Goal: Task Accomplishment & Management: Complete application form

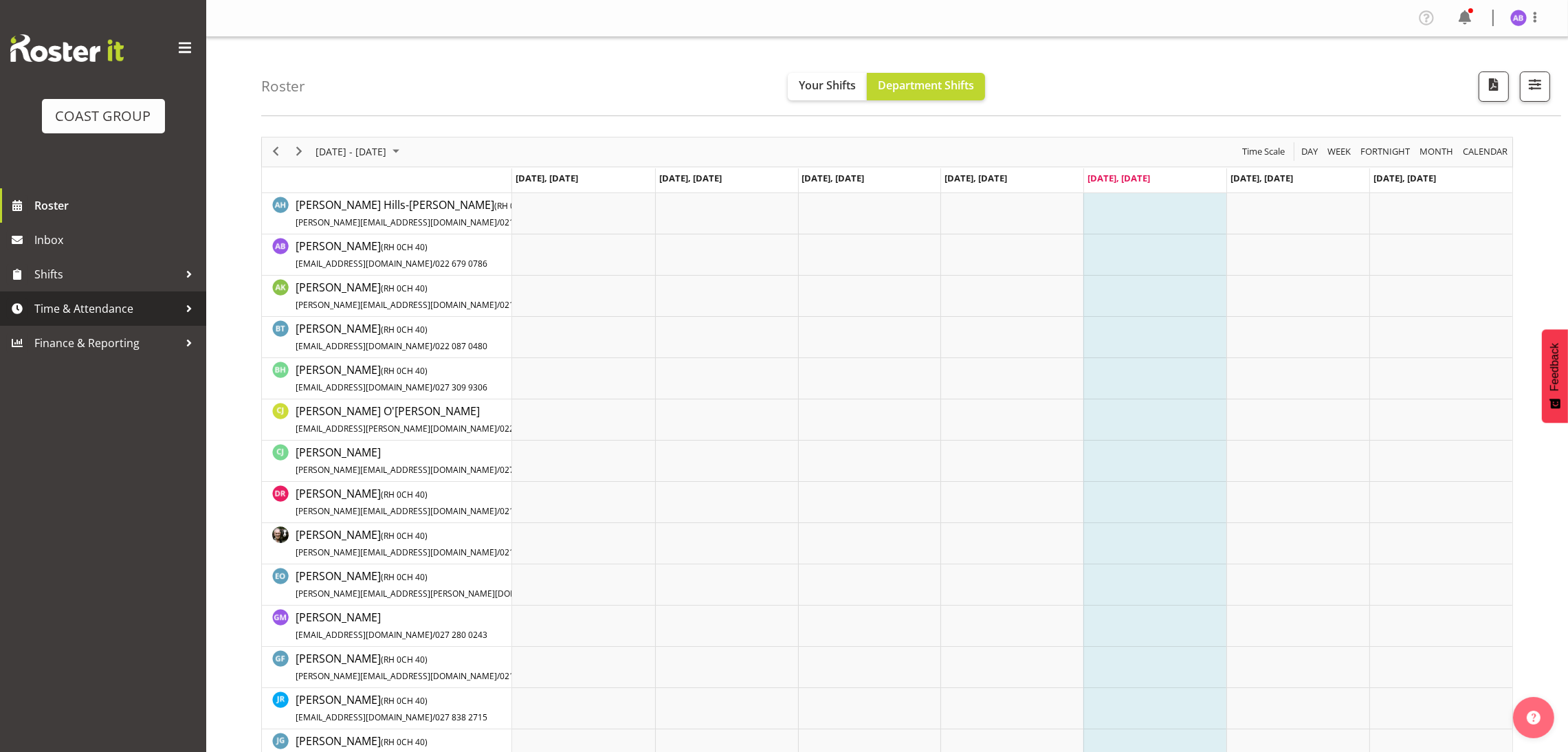
click at [177, 291] on link "Time & Attendance" at bounding box center [103, 309] width 206 height 34
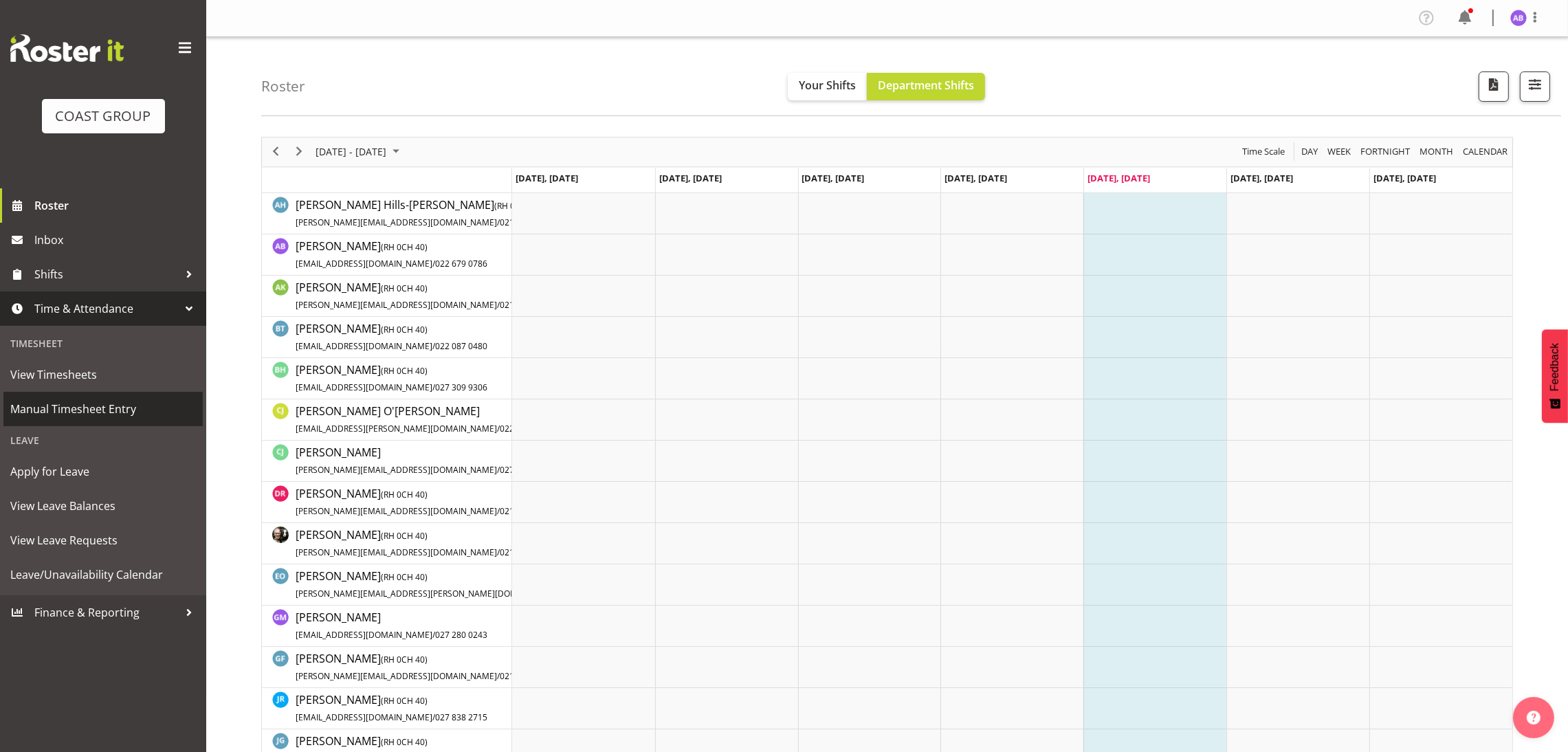
click at [134, 410] on span "Manual Timesheet Entry" at bounding box center [102, 409] width 185 height 21
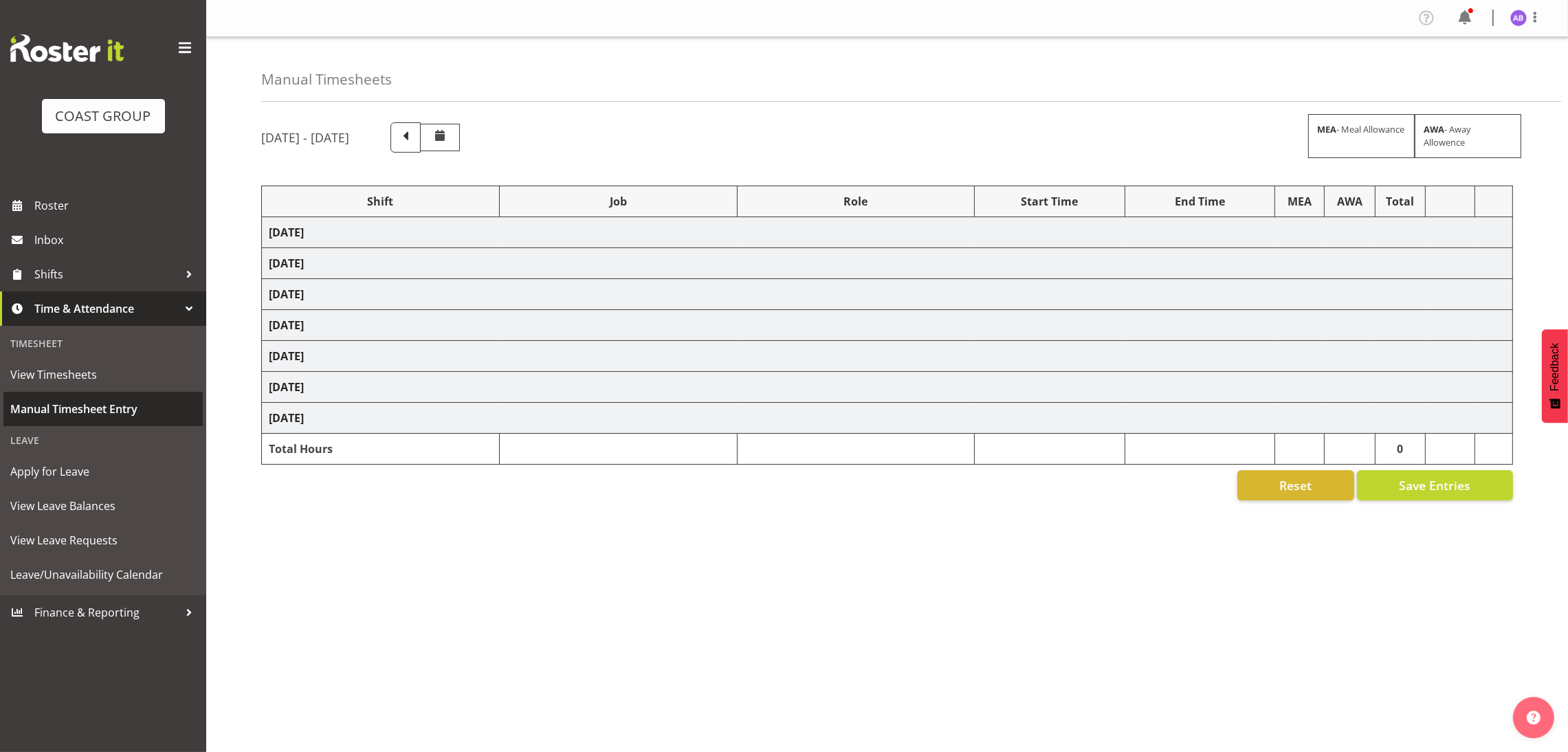
select select "624"
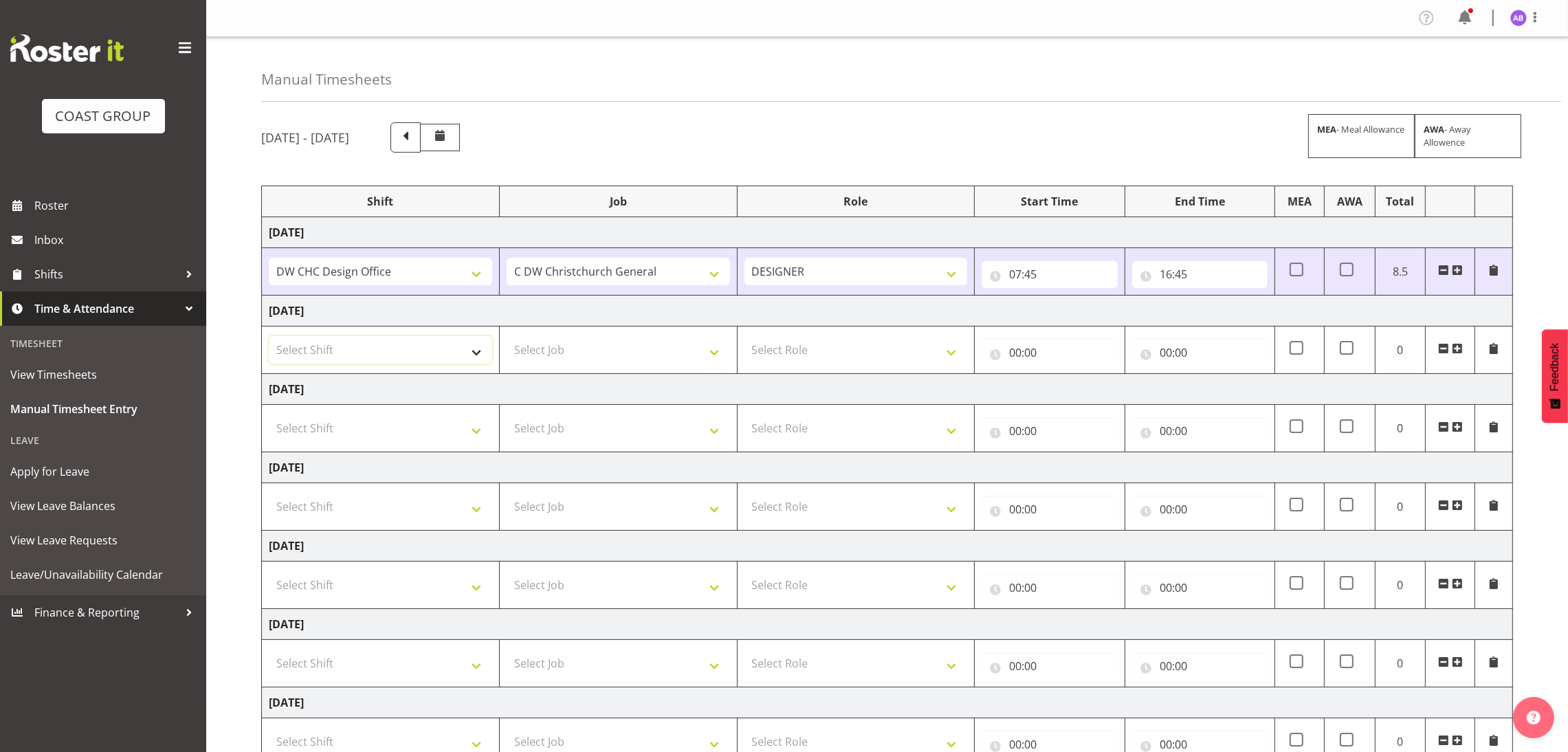
drag, startPoint x: 391, startPoint y: 343, endPoint x: 398, endPoint y: 337, distance: 9.2
click at [398, 337] on select "Select Shift DW CHC Design Office DW CHC General Work Aug DW CHC General Work D…" at bounding box center [380, 350] width 223 height 27
select select "1512"
click at [268, 337] on select "Select Shift DW CHC Design Office DW CHC General Work Aug DW CHC General Work D…" at bounding box center [380, 350] width 223 height 27
click at [533, 370] on td "Select Job 1 Carlton Events 1 [PERSON_NAME][GEOGRAPHIC_DATA] 1 [PERSON_NAME][GE…" at bounding box center [618, 350] width 238 height 47
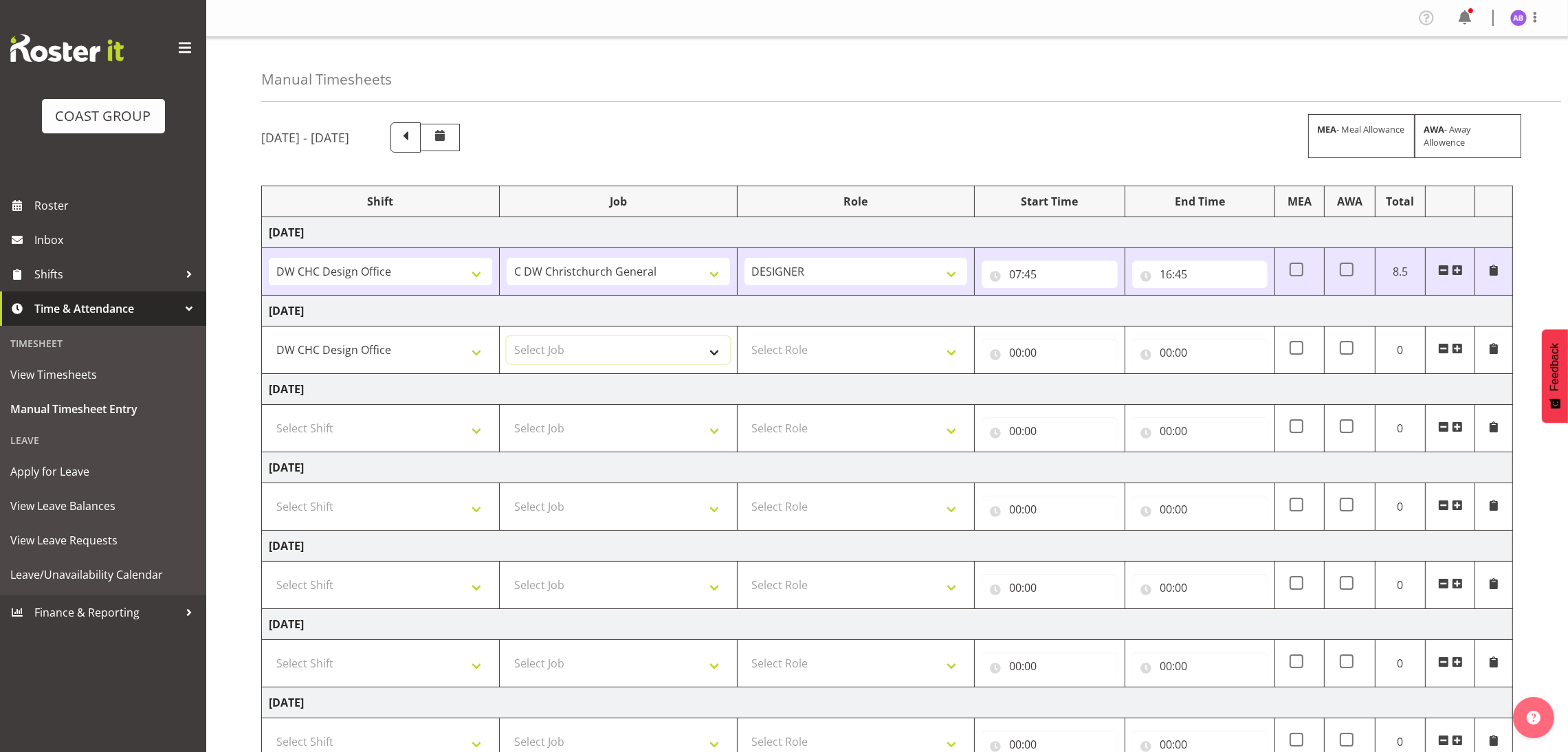
click at [553, 347] on select "Select Job 1 Carlton Events 1 [PERSON_NAME][GEOGRAPHIC_DATA] 1 [PERSON_NAME][GE…" at bounding box center [619, 350] width 223 height 27
select select "624"
click at [856, 360] on select "Select Role DESIGNER Designer" at bounding box center [856, 350] width 223 height 27
select select "215"
click at [745, 337] on select "Select Role DESIGNER Designer" at bounding box center [856, 350] width 223 height 27
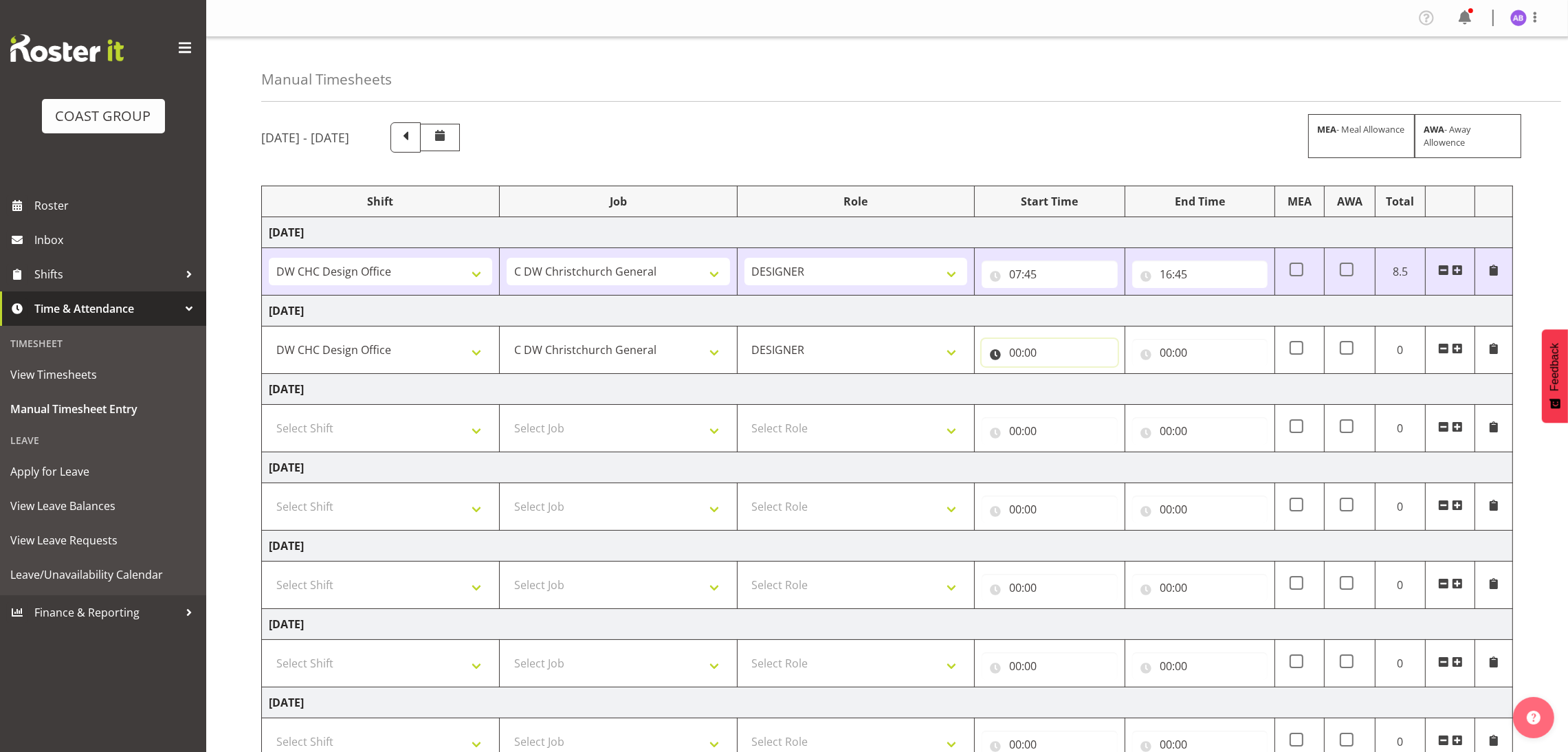
drag, startPoint x: 1008, startPoint y: 353, endPoint x: 1016, endPoint y: 362, distance: 12.0
click at [1008, 353] on input "00:00" at bounding box center [1049, 352] width 135 height 27
click at [1061, 392] on select "00 01 02 03 04 05 06 07 08 09 10 11 12 13 14 15 16 17 18 19 20 21 22 23" at bounding box center [1075, 388] width 31 height 27
select select "8"
click at [1060, 376] on select "00 01 02 03 04 05 06 07 08 09 10 11 12 13 14 15 16 17 18 19 20 21 22 23" at bounding box center [1075, 388] width 31 height 27
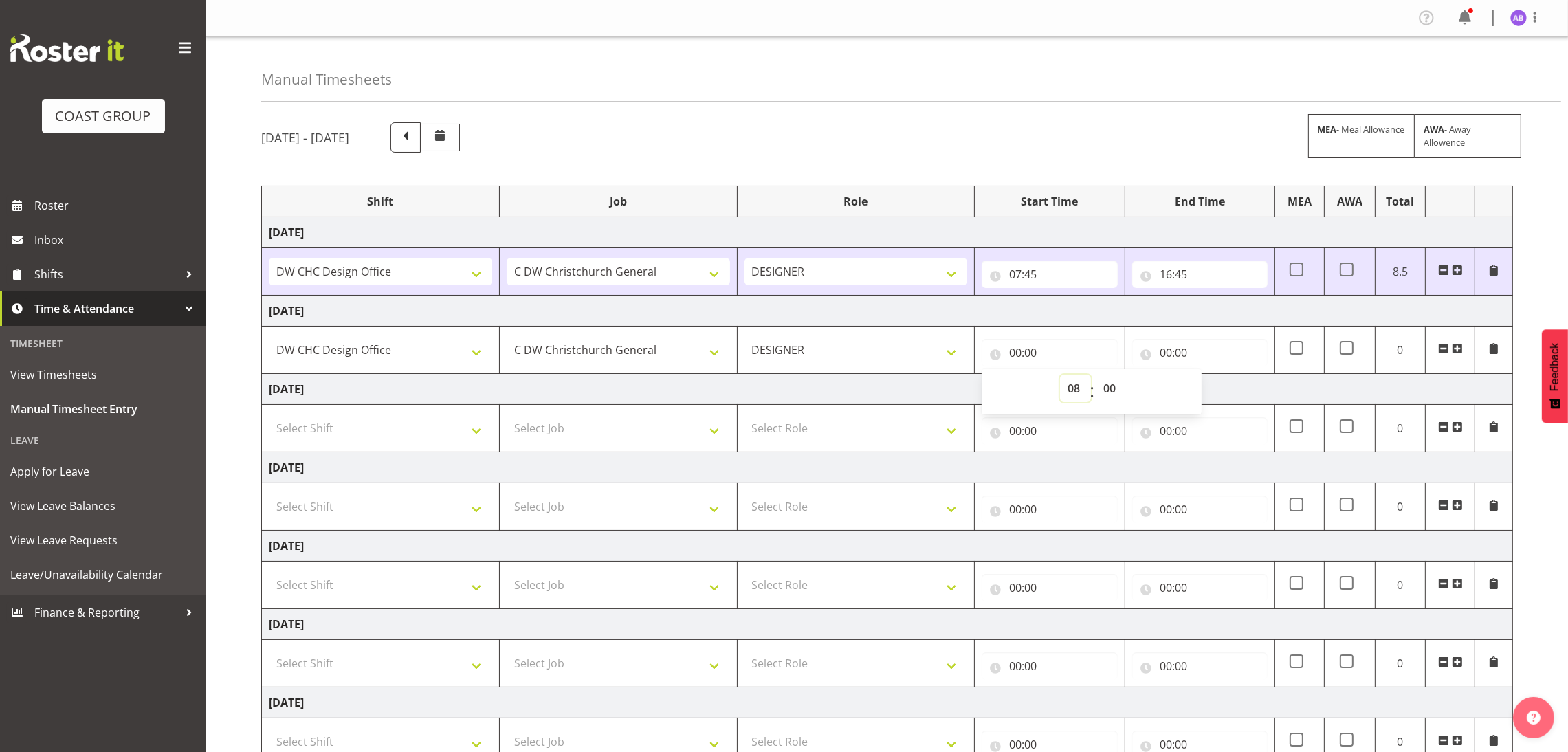
type input "08:00"
click at [1177, 343] on input "00:00" at bounding box center [1199, 352] width 135 height 27
click at [1222, 391] on select "00 01 02 03 04 05 06 07 08 09 10 11 12 13 14 15 16 17 18 19 20 21 22 23" at bounding box center [1226, 388] width 31 height 27
select select "17"
click at [1211, 376] on select "00 01 02 03 04 05 06 07 08 09 10 11 12 13 14 15 16 17 18 19 20 21 22 23" at bounding box center [1226, 388] width 31 height 27
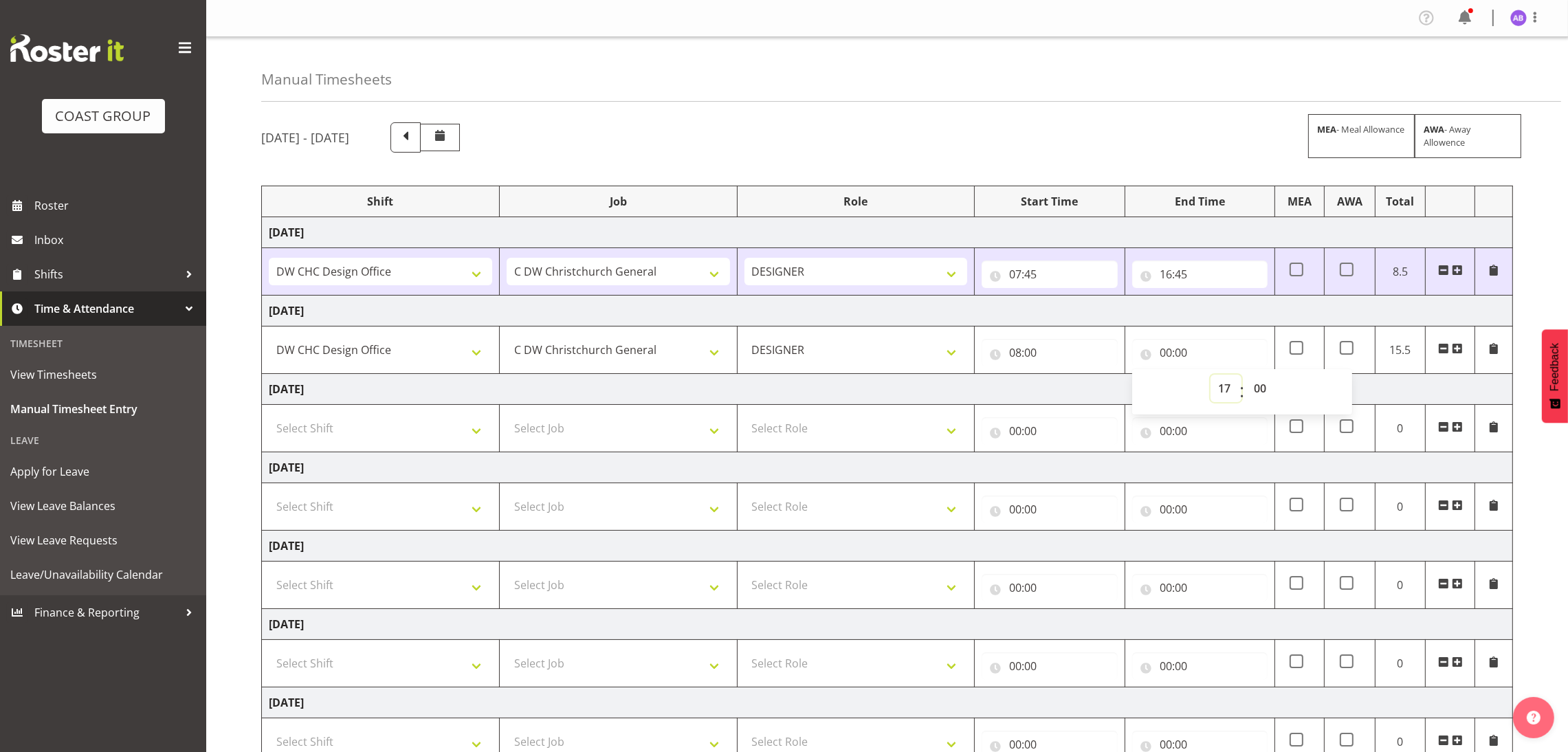
type input "17:00"
click at [376, 439] on select "Select Shift DW CHC Design Office DW CHC General Work Aug DW CHC General Work D…" at bounding box center [380, 428] width 223 height 27
select select "1512"
click at [268, 416] on select "Select Shift DW CHC Design Office DW CHC General Work Aug DW CHC General Work D…" at bounding box center [380, 428] width 223 height 27
click at [666, 431] on select "Select Job 1 Carlton Events 1 [PERSON_NAME][GEOGRAPHIC_DATA] 1 [PERSON_NAME][GE…" at bounding box center [619, 428] width 223 height 27
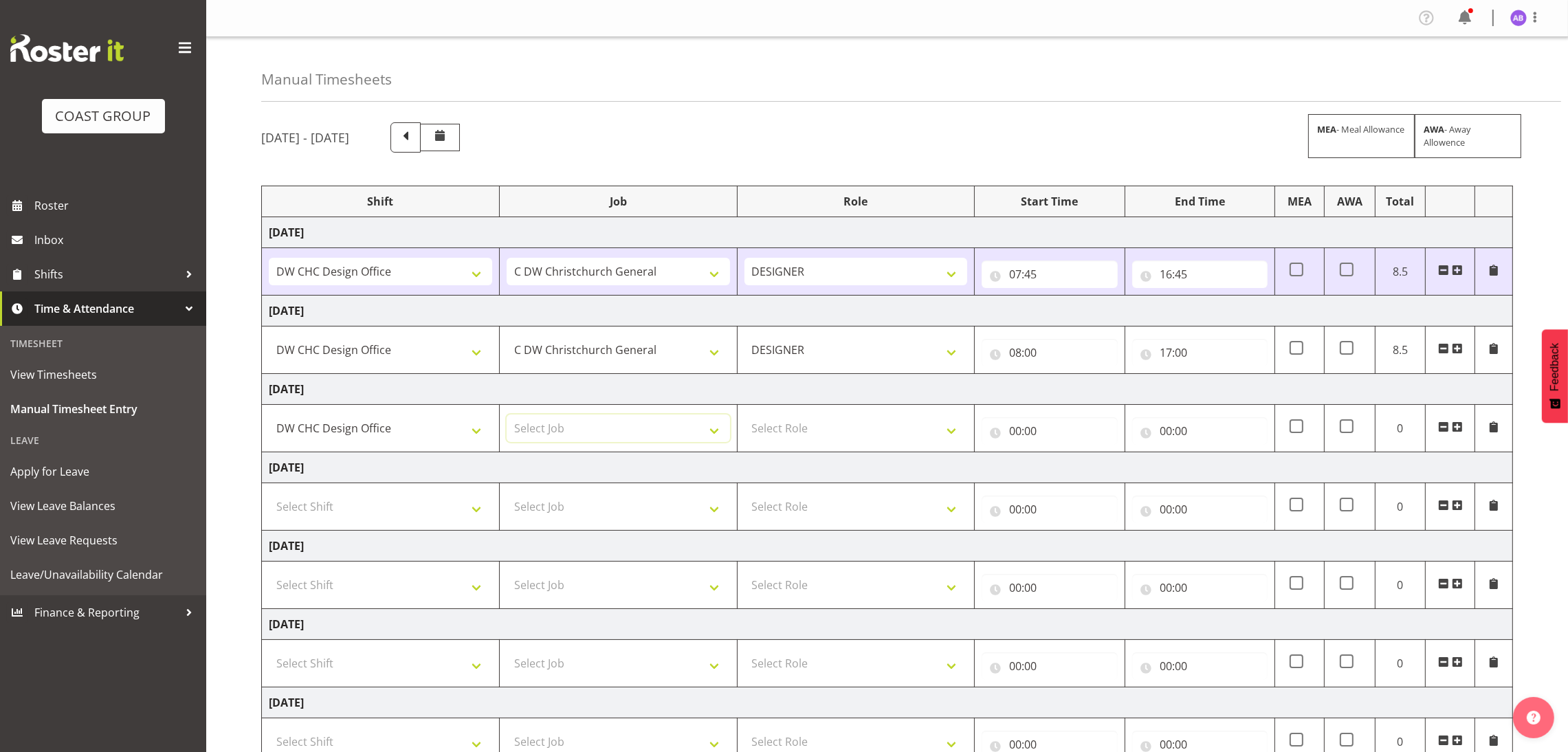
select select "624"
click at [853, 445] on td "Select Role DESIGNER Designer" at bounding box center [856, 428] width 238 height 47
click at [886, 431] on select "Select Role DESIGNER Designer" at bounding box center [856, 428] width 223 height 27
select select "215"
click at [745, 416] on select "Select Role DESIGNER Designer" at bounding box center [856, 428] width 223 height 27
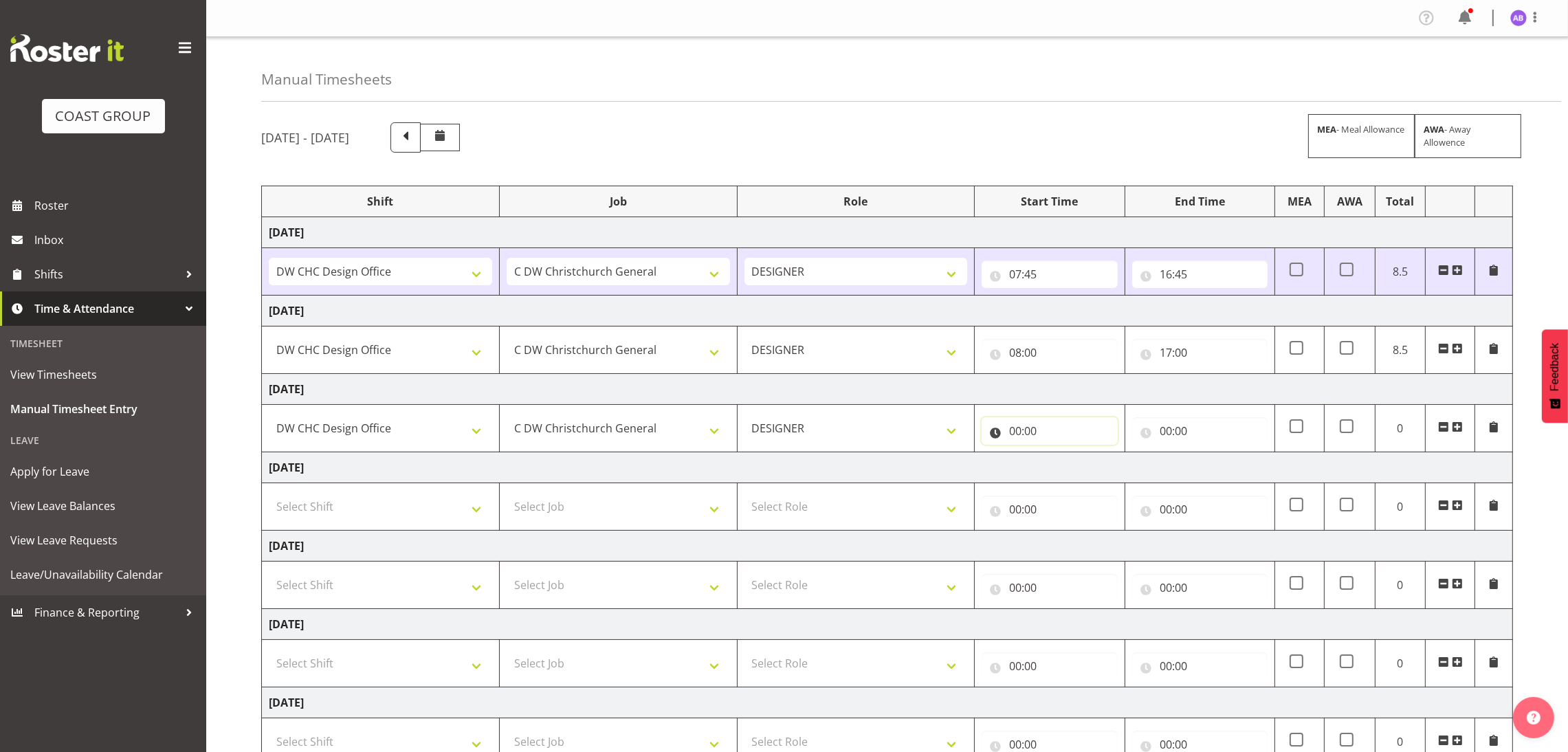
click at [1016, 440] on input "00:00" at bounding box center [1049, 431] width 135 height 27
click at [1053, 467] on div "00 01 02 03 04 05 06 07 08 09 10 11 12 13 14 15 16 17 18 19 20 21 22 23 : 00 01…" at bounding box center [1091, 471] width 220 height 34
click at [1067, 470] on select "00 01 02 03 04 05 06 07 08 09 10 11 12 13 14 15 16 17 18 19 20 21 22 23" at bounding box center [1075, 467] width 31 height 27
select select "8"
click at [1060, 455] on select "00 01 02 03 04 05 06 07 08 09 10 11 12 13 14 15 16 17 18 19 20 21 22 23" at bounding box center [1075, 467] width 31 height 27
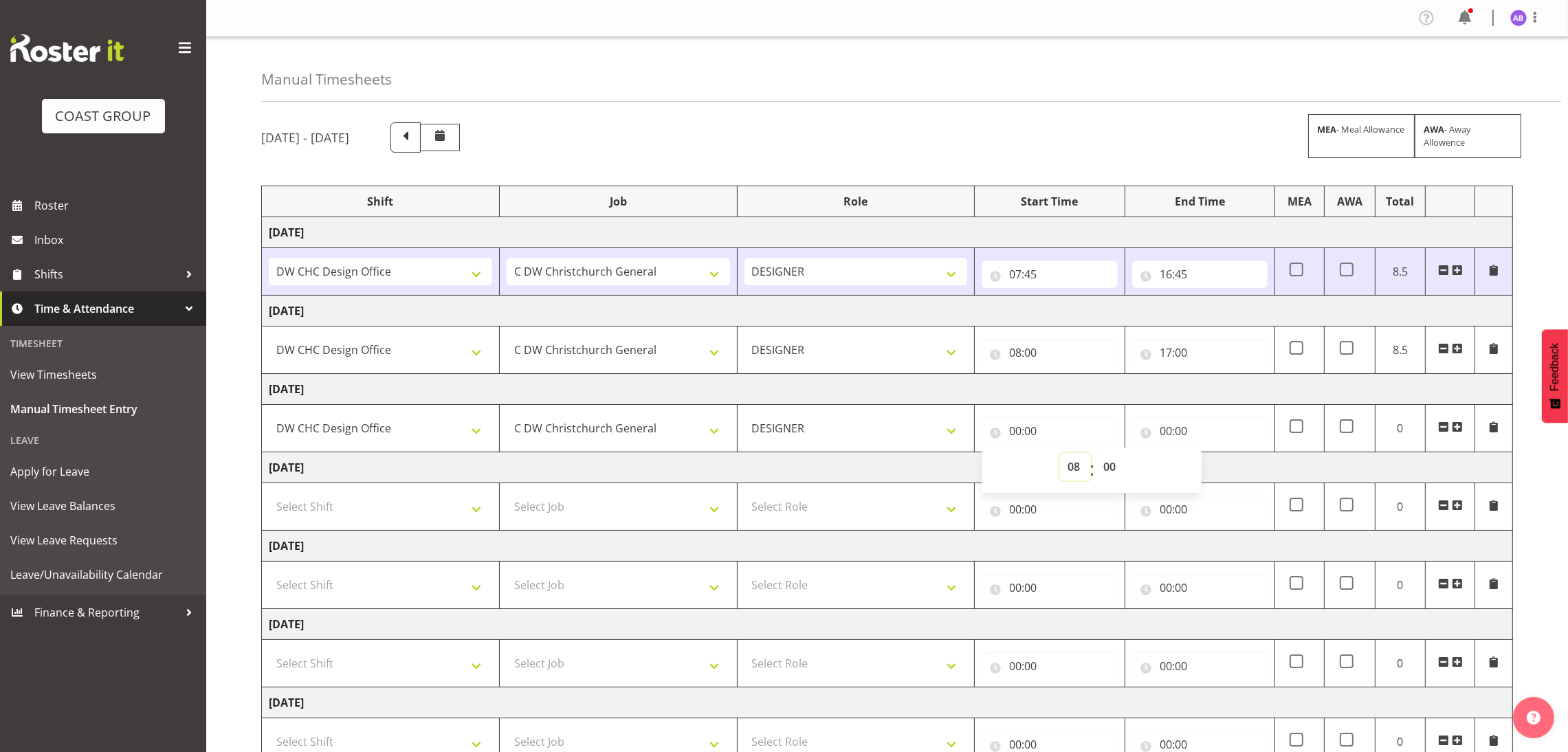
type input "08:00"
click at [1124, 476] on select "00 01 02 03 04 05 06 07 08 09 10 11 12 13 14 15 16 17 18 19 20 21 22 23 24 25 2…" at bounding box center [1110, 467] width 31 height 27
select select "15"
click at [1095, 455] on select "00 01 02 03 04 05 06 07 08 09 10 11 12 13 14 15 16 17 18 19 20 21 22 23 24 25 2…" at bounding box center [1110, 467] width 31 height 27
type input "08:15"
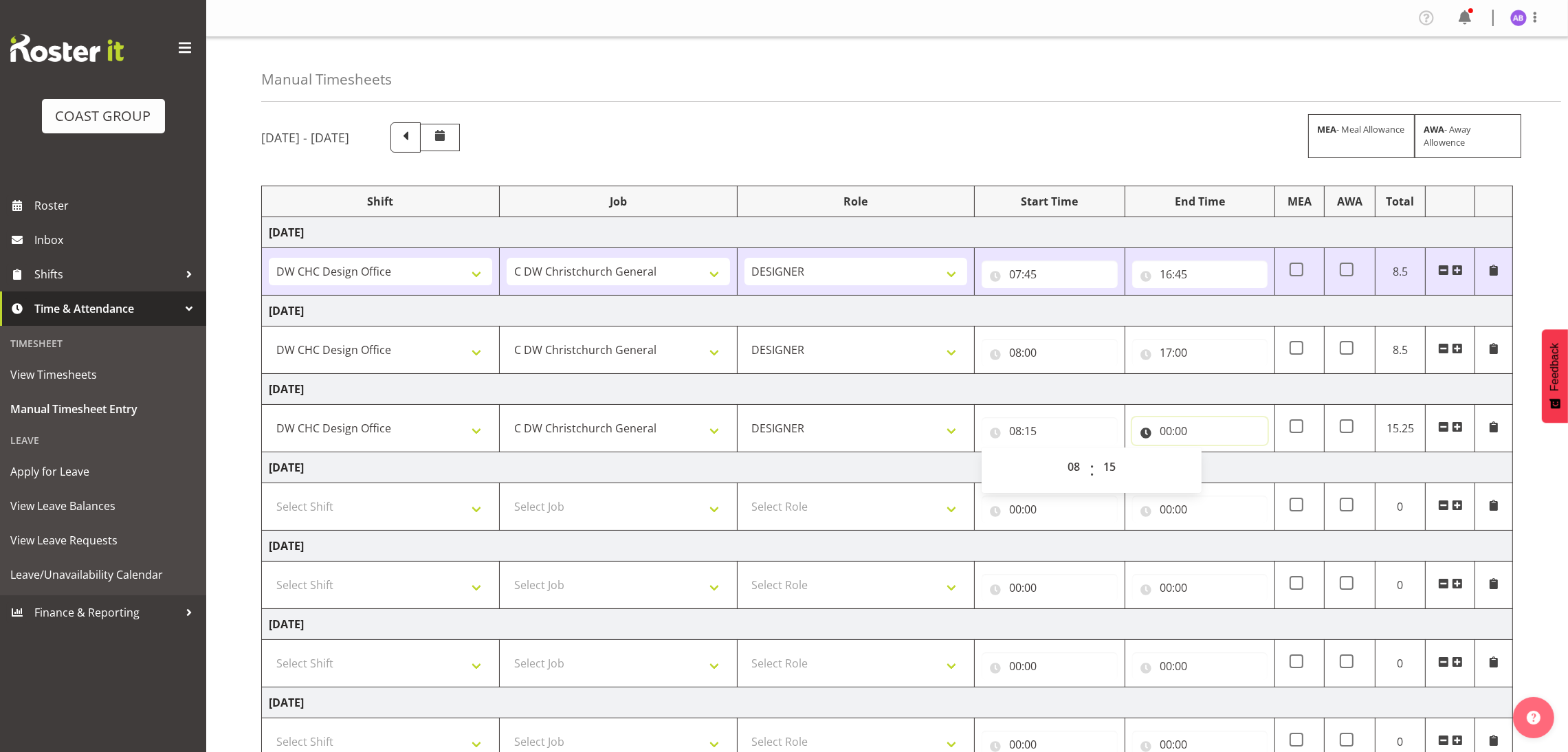
click at [1185, 437] on input "00:00" at bounding box center [1199, 431] width 135 height 27
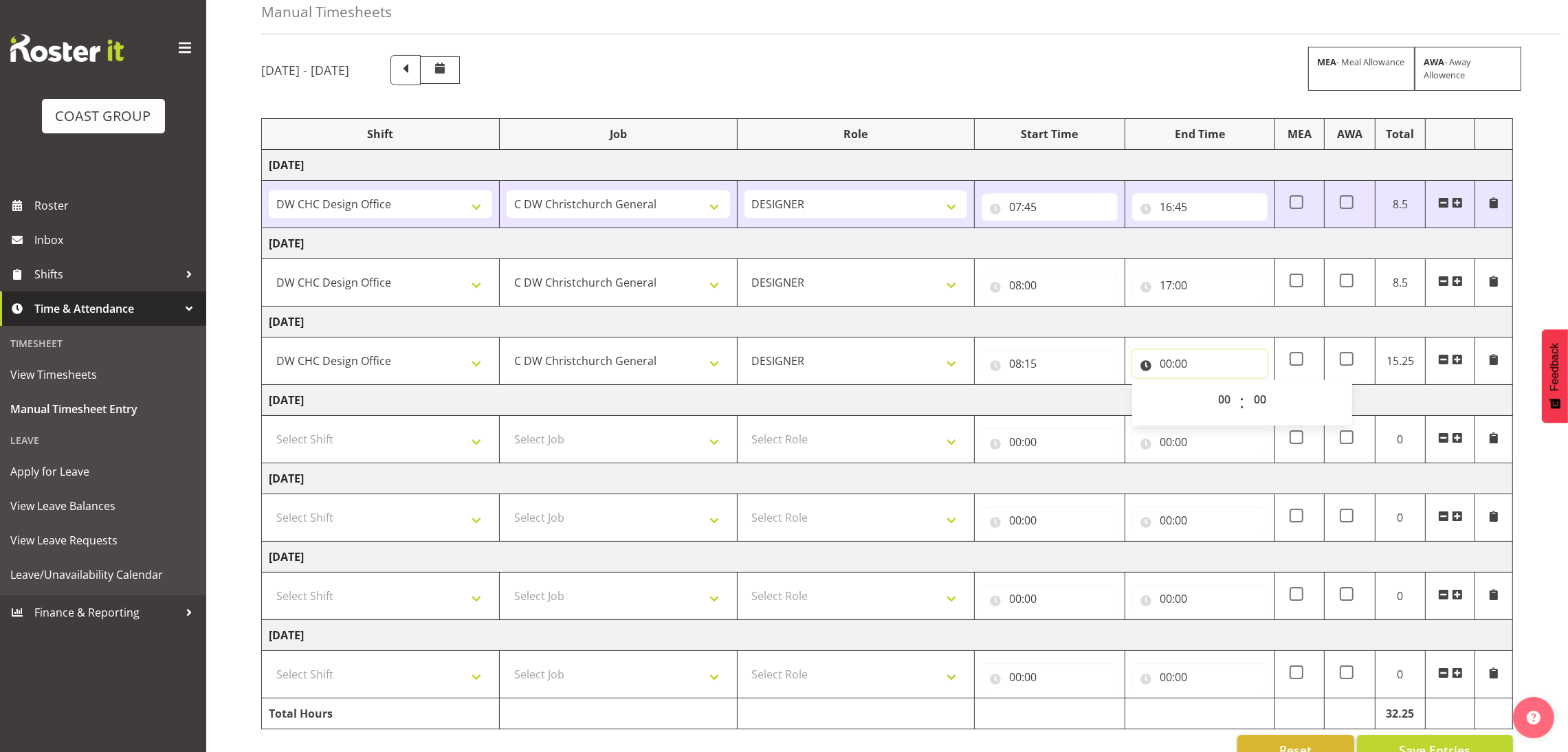
scroll to position [103, 0]
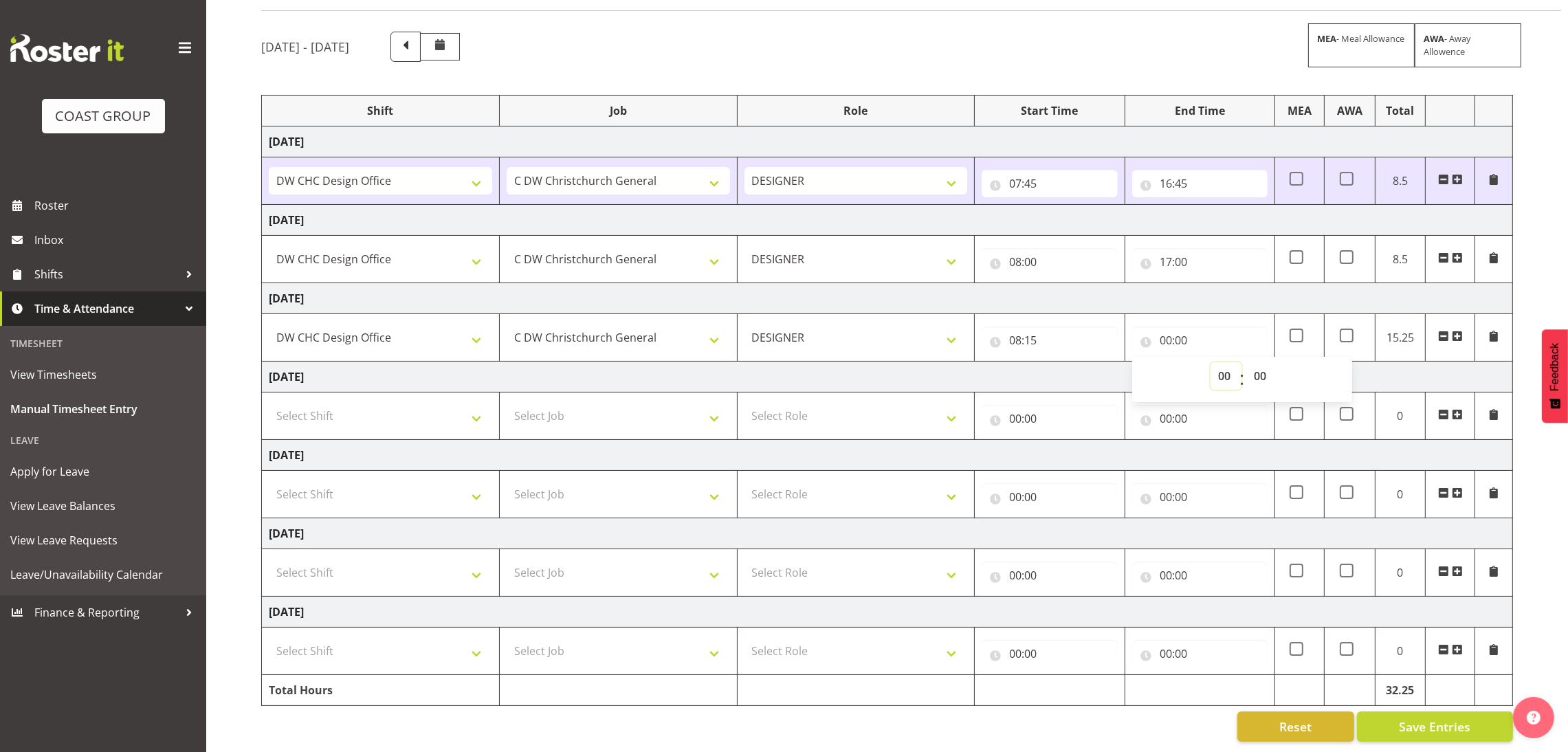
click at [1231, 362] on select "00 01 02 03 04 05 06 07 08 09 10 11 12 13 14 15 16 17 18 19 20 21 22 23" at bounding box center [1226, 376] width 31 height 27
select select "16"
click at [1211, 362] on select "00 01 02 03 04 05 06 07 08 09 10 11 12 13 14 15 16 17 18 19 20 21 22 23" at bounding box center [1226, 376] width 31 height 27
type input "16:00"
click at [1218, 327] on input "16:00" at bounding box center [1199, 340] width 135 height 27
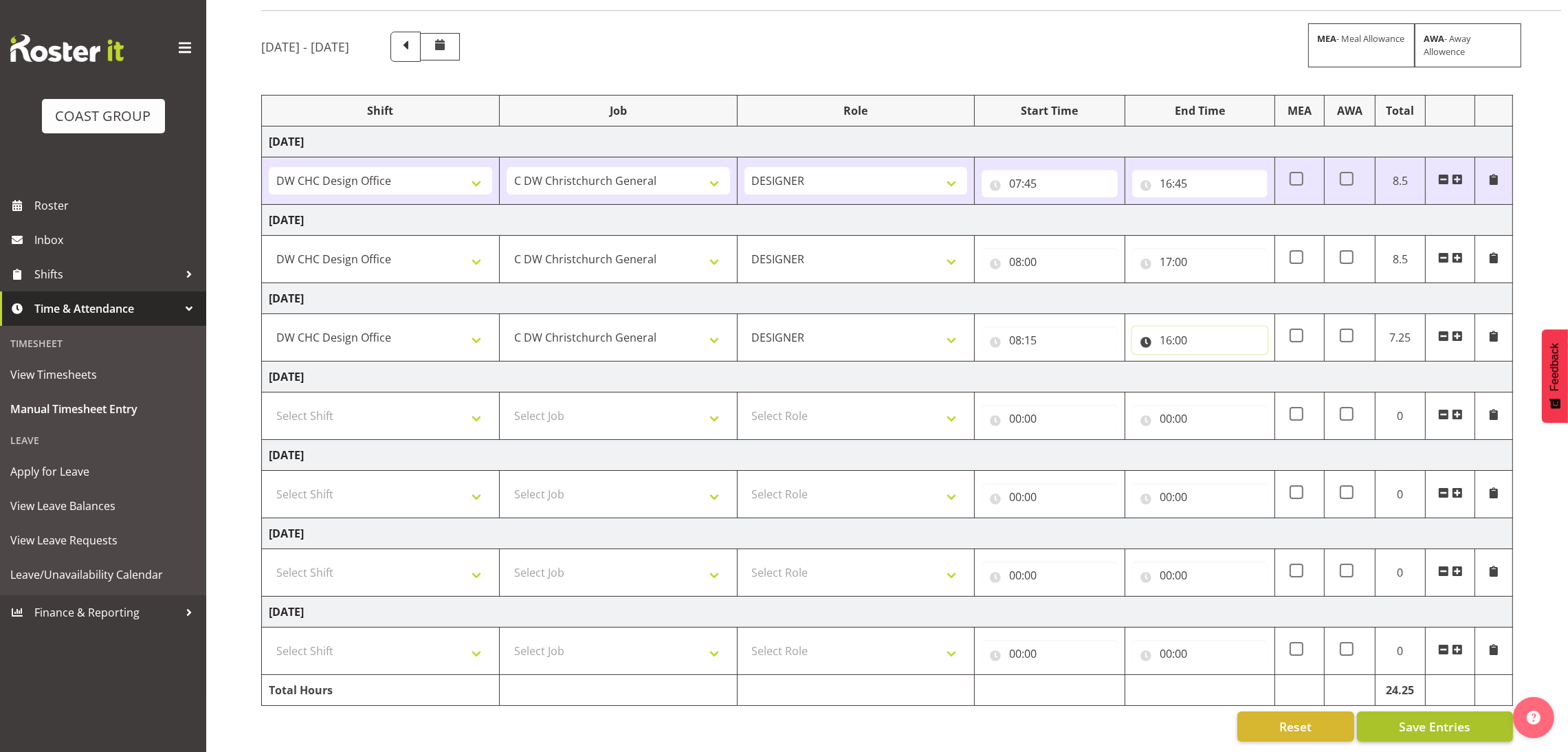
scroll to position [109, 0]
click at [1448, 718] on span "Save Entries" at bounding box center [1435, 726] width 72 height 18
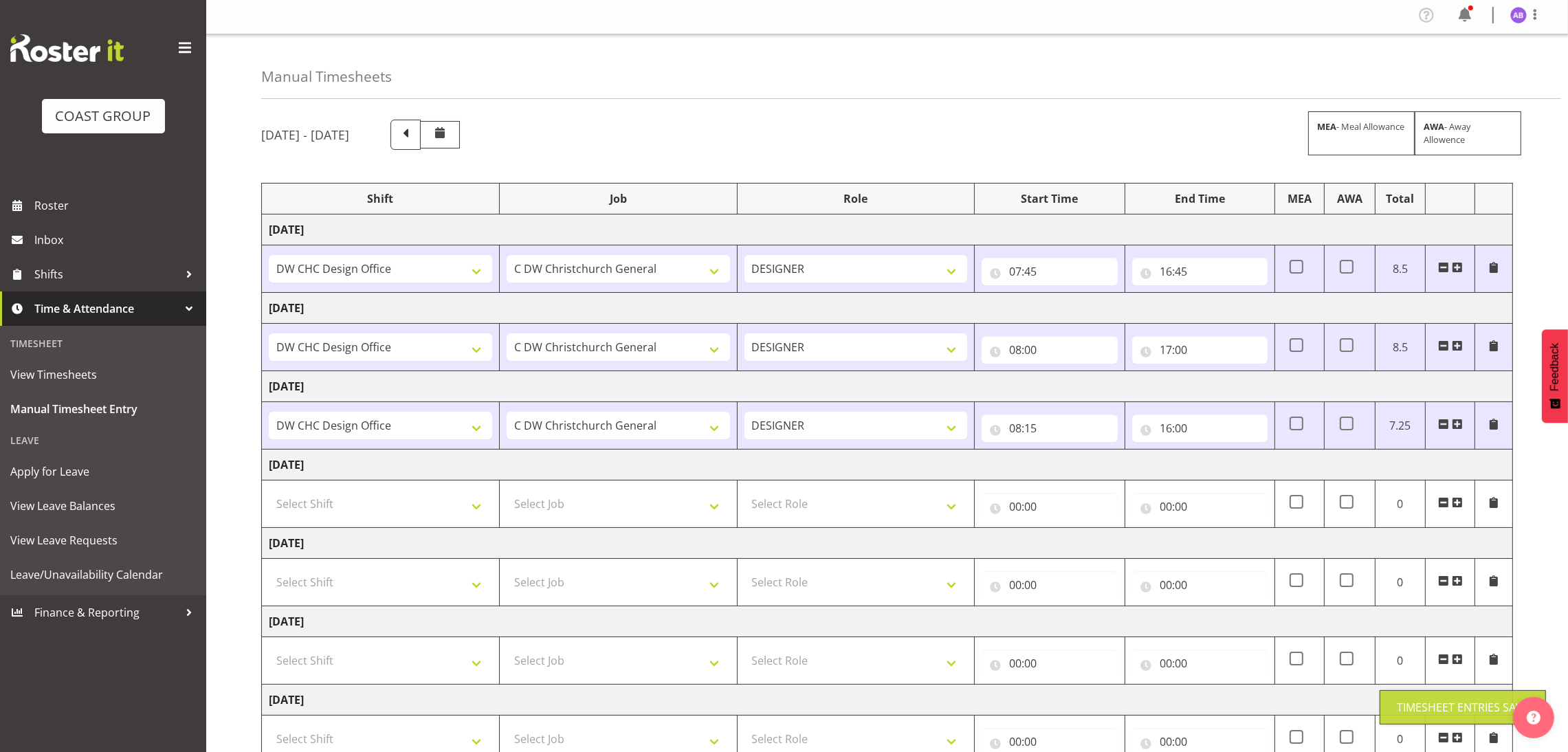
scroll to position [0, 0]
click at [1527, 16] on span at bounding box center [1534, 16] width 16 height 16
click at [1498, 67] on link "Log Out" at bounding box center [1477, 72] width 132 height 25
